Goal: Check status

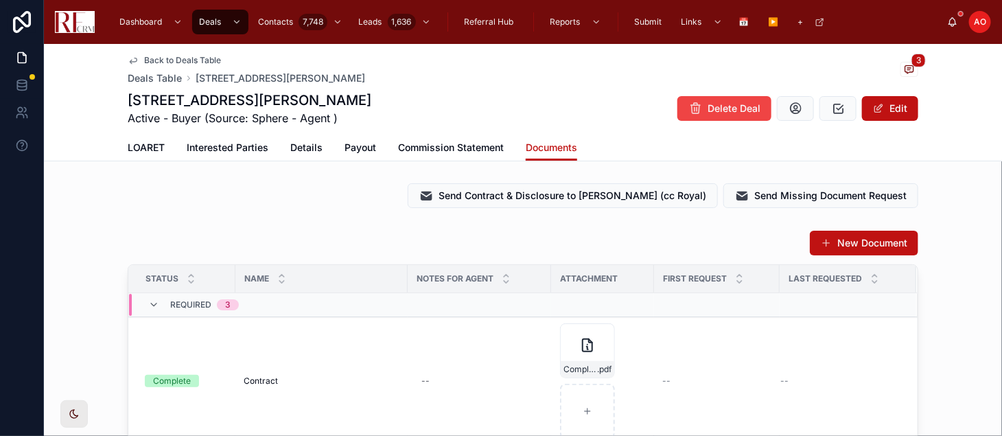
scroll to position [52, 0]
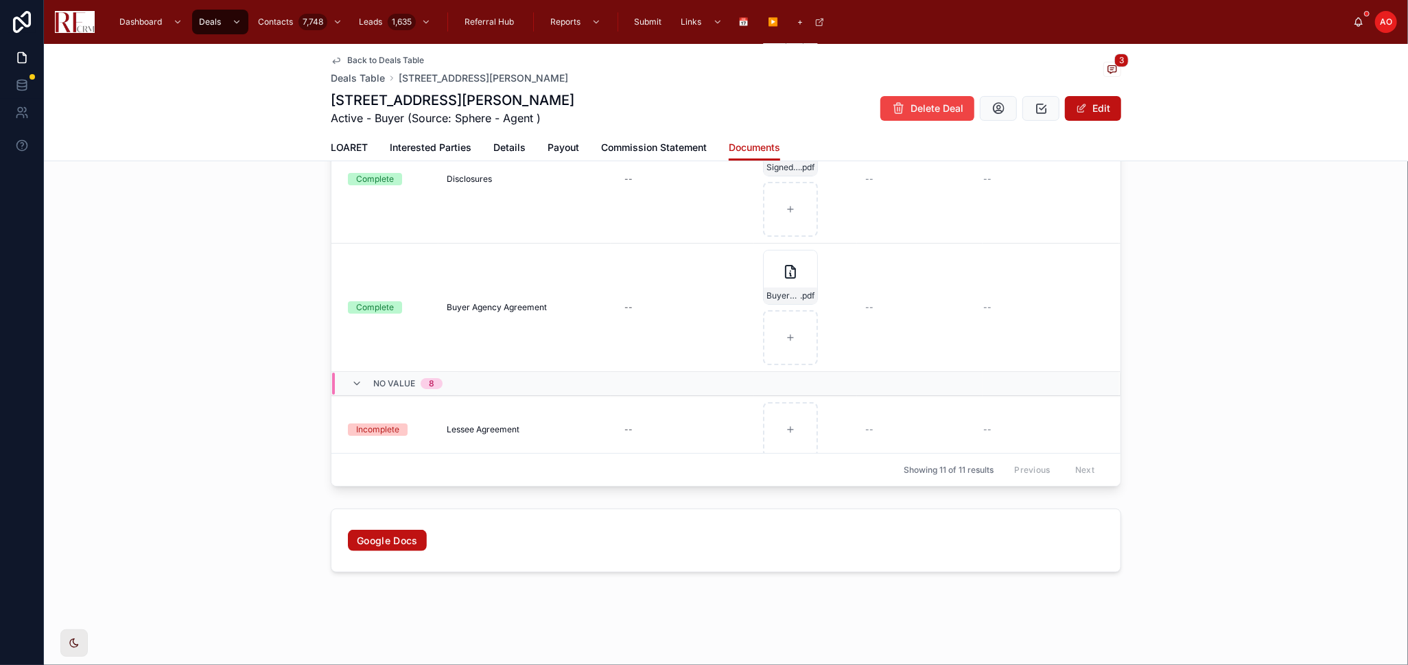
scroll to position [49, 0]
